Goal: Task Accomplishment & Management: Use online tool/utility

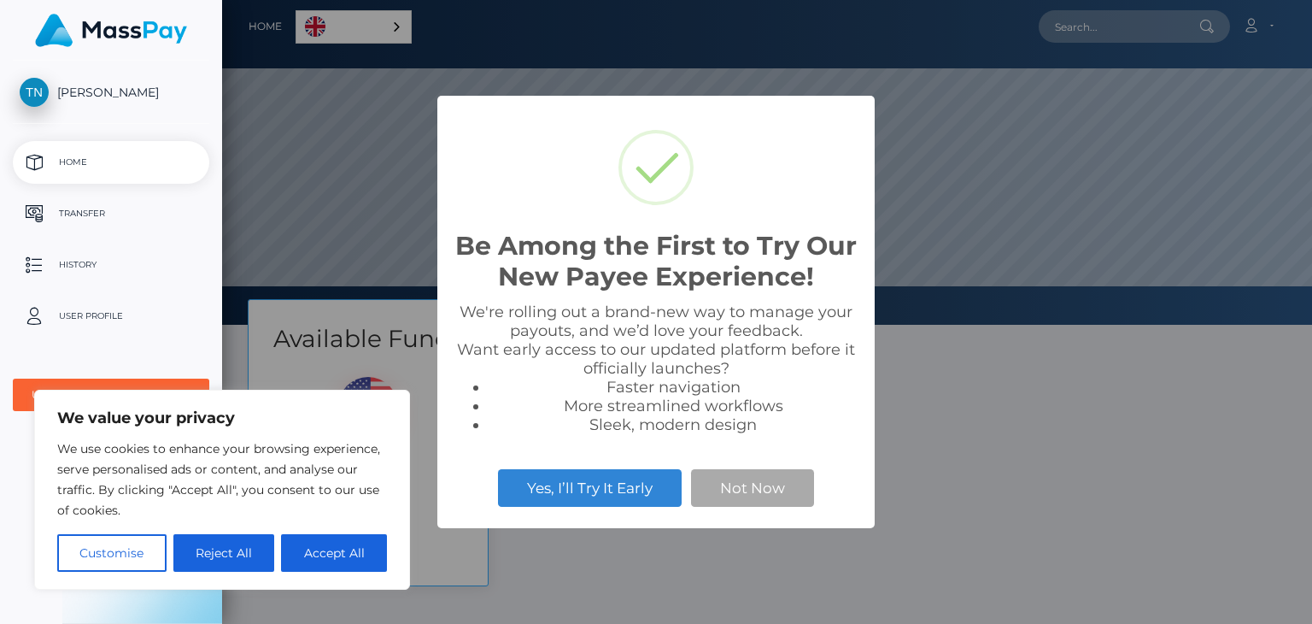
scroll to position [325, 1090]
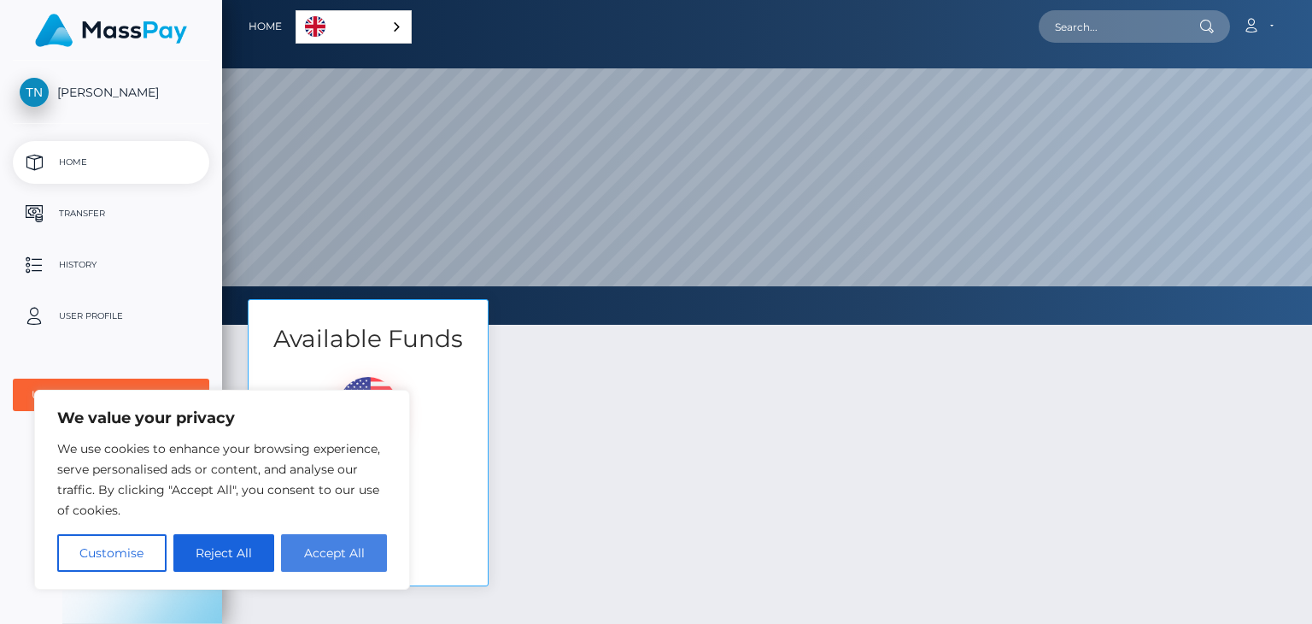
click at [303, 550] on button "Accept All" at bounding box center [334, 553] width 106 height 38
checkbox input "true"
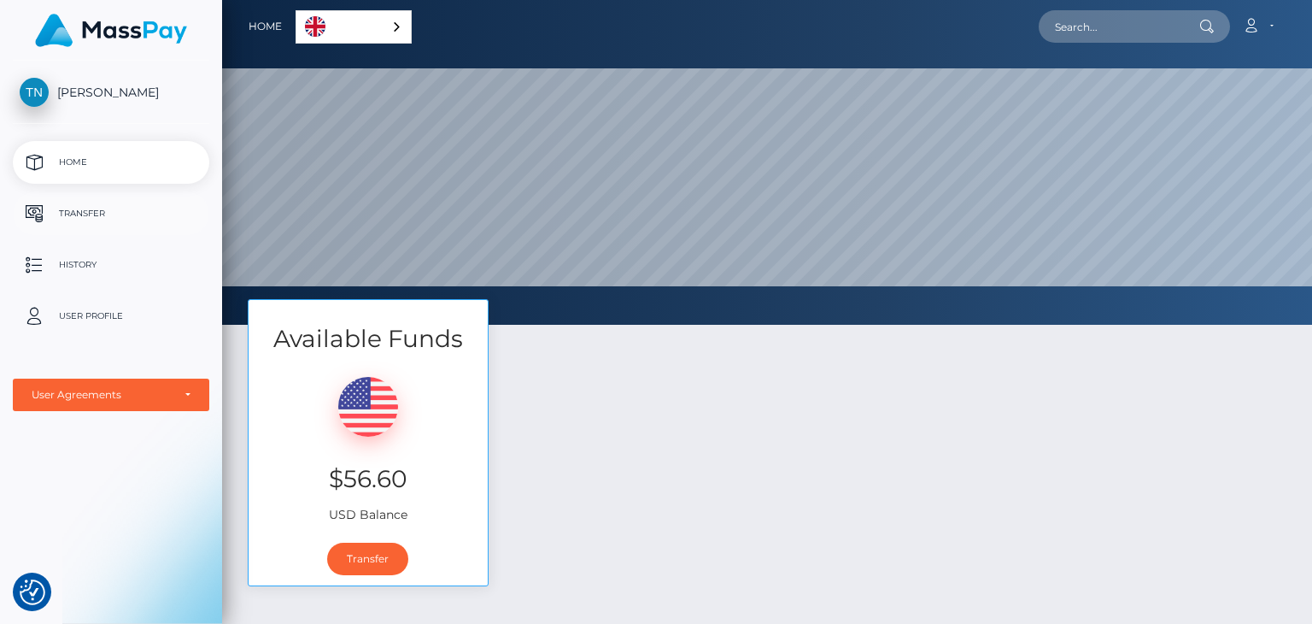
click at [82, 214] on p "Transfer" at bounding box center [111, 214] width 183 height 26
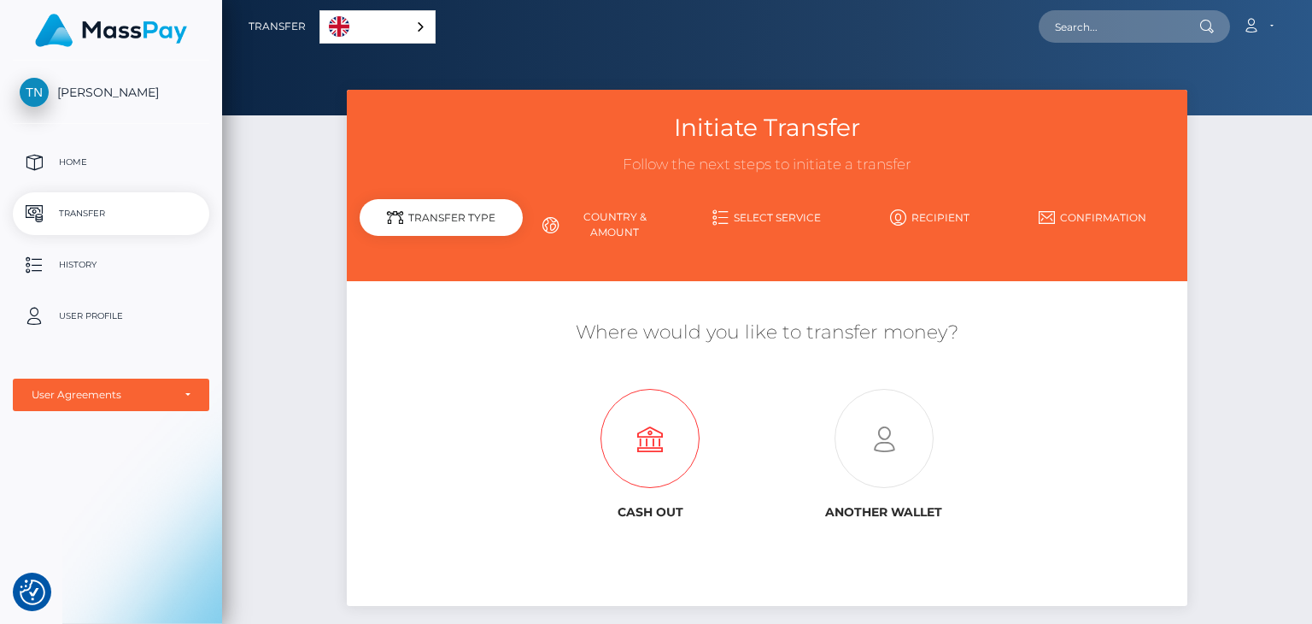
scroll to position [108, 0]
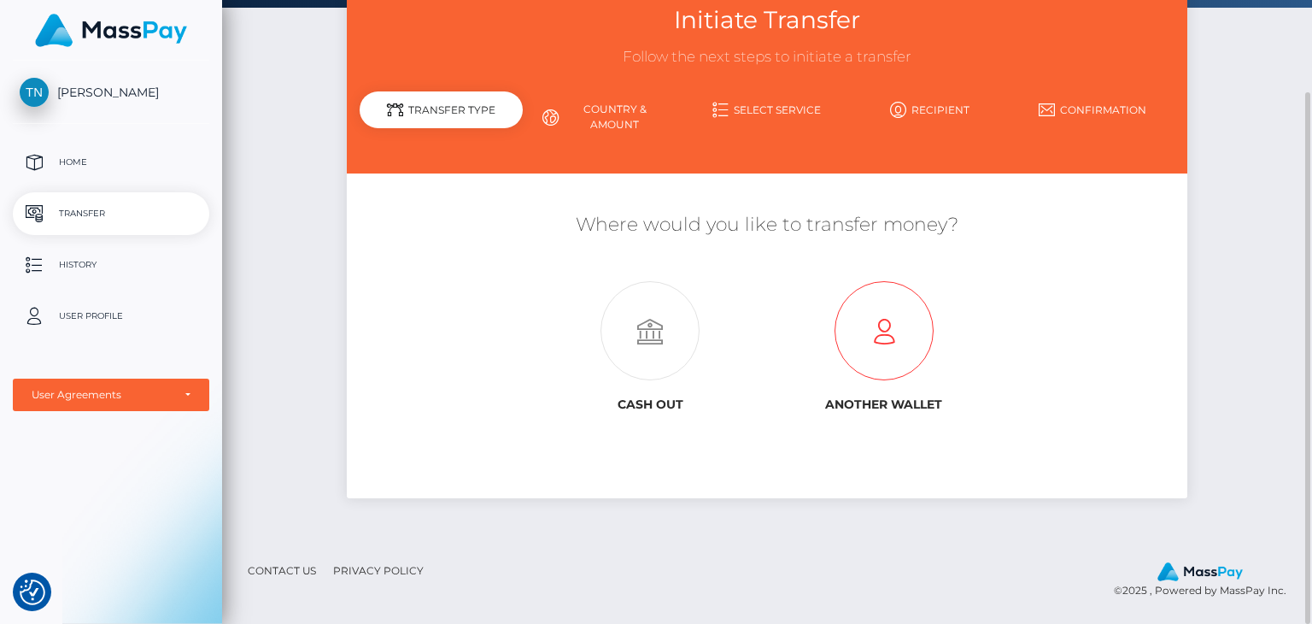
click at [889, 338] on icon at bounding box center [883, 331] width 233 height 99
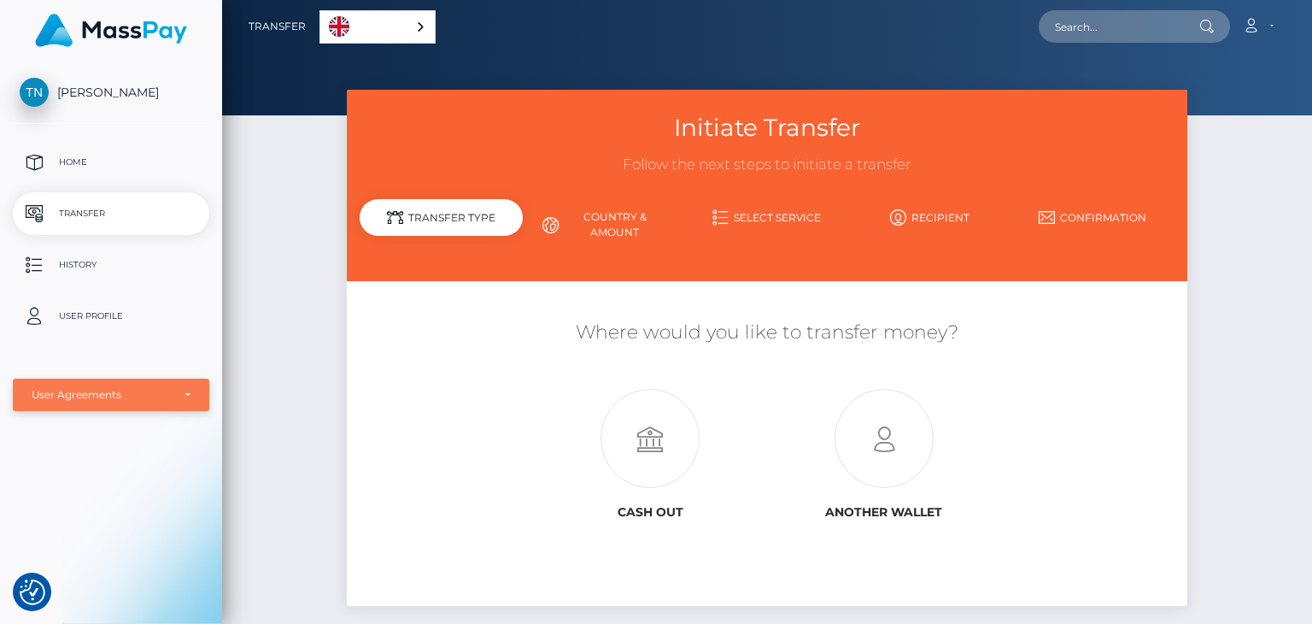
click at [109, 394] on div "User Agreements" at bounding box center [102, 395] width 140 height 14
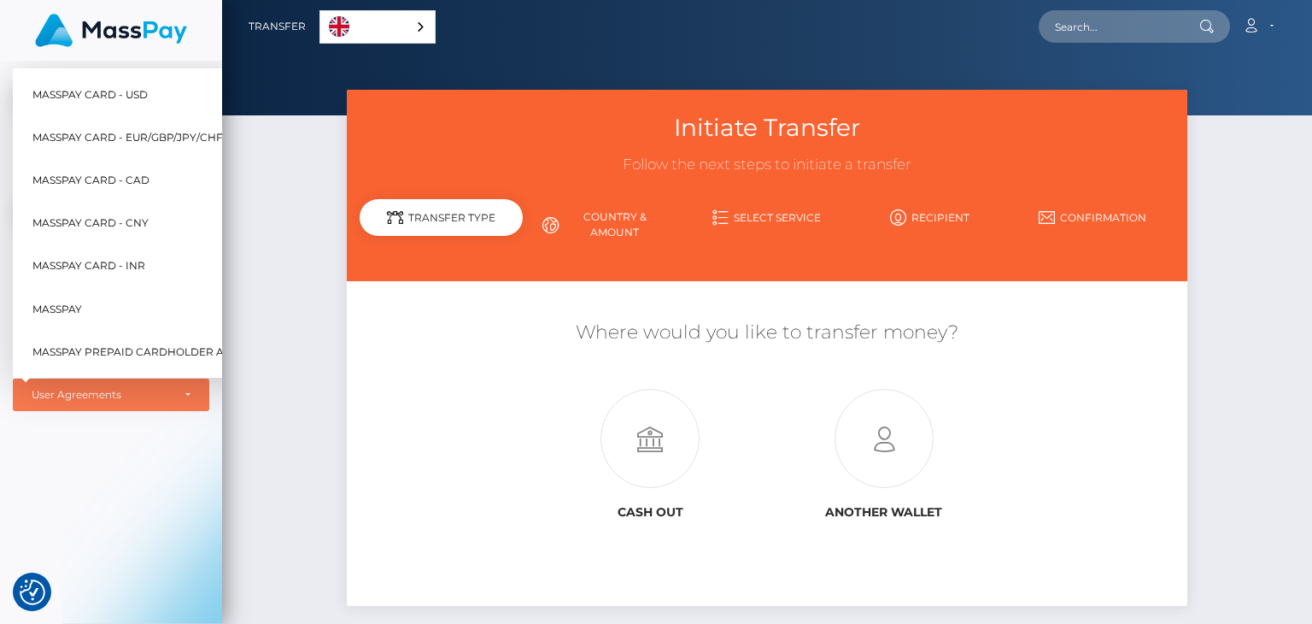
click at [104, 469] on div "Taliya Leigh Nayagan Home Transfer History User Profile MassPay Card - USD Mass…" at bounding box center [111, 341] width 222 height 560
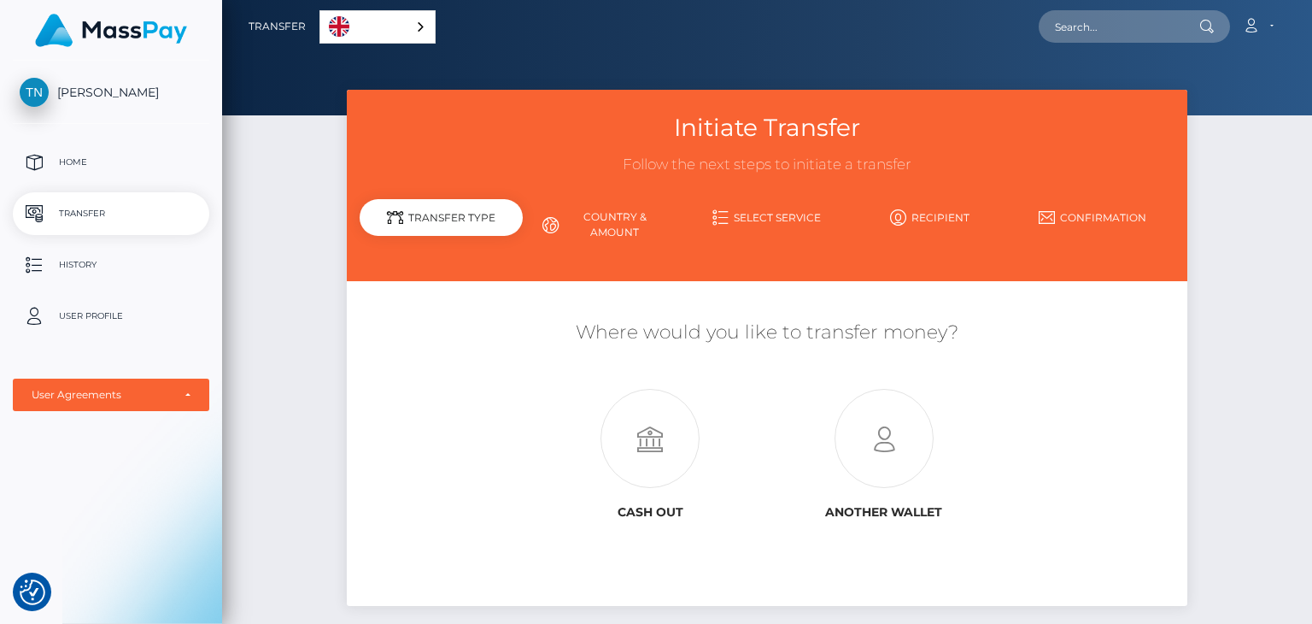
click at [601, 213] on link "Country & Amount" at bounding box center [604, 225] width 163 height 44
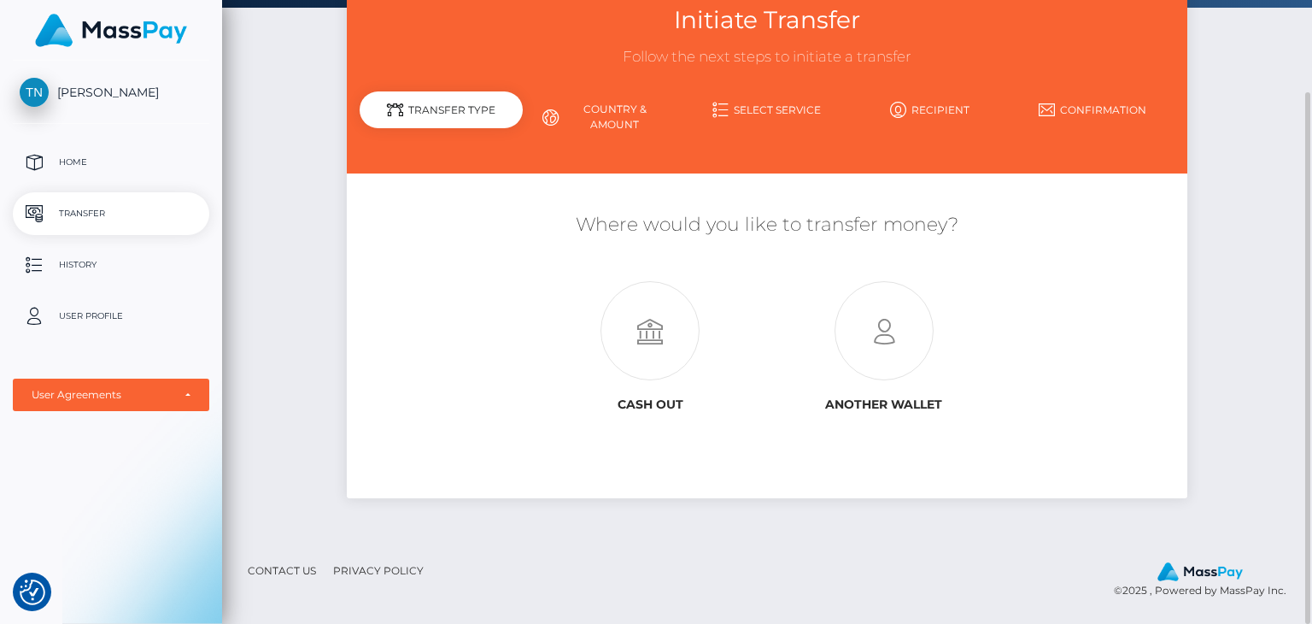
click at [610, 124] on link "Country & Amount" at bounding box center [604, 117] width 163 height 44
click at [589, 107] on link "Country & Amount" at bounding box center [604, 117] width 163 height 44
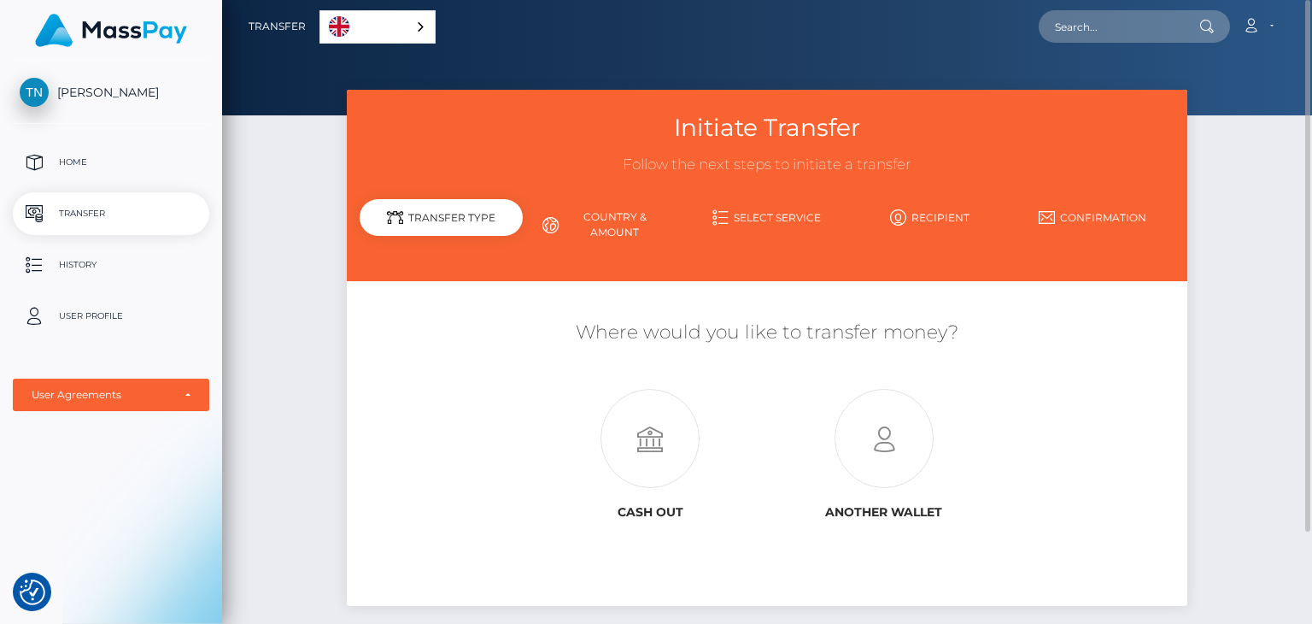
click at [489, 216] on div "Transfer Type" at bounding box center [441, 217] width 163 height 37
click at [62, 165] on p "Home" at bounding box center [111, 163] width 183 height 26
